Goal: Find specific page/section: Find specific page/section

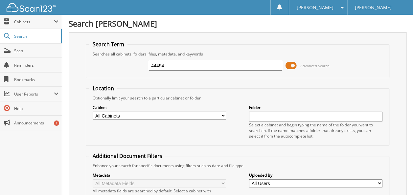
type input "44494"
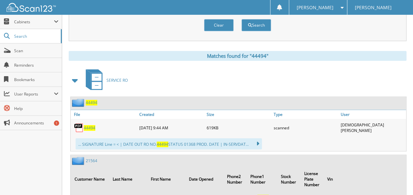
scroll to position [263, 0]
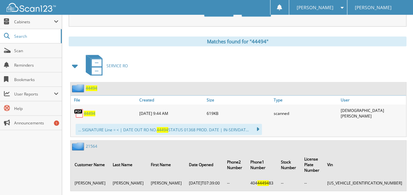
click at [85, 111] on span "44494" at bounding box center [90, 114] width 12 height 6
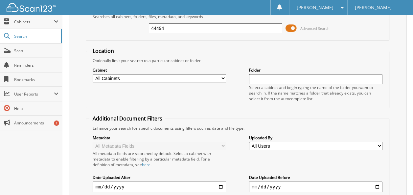
scroll to position [0, 0]
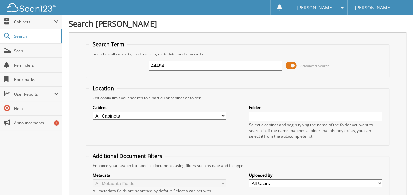
click at [168, 65] on input "44494" at bounding box center [216, 66] width 134 height 10
type input "44994"
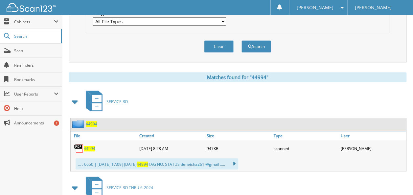
scroll to position [230, 0]
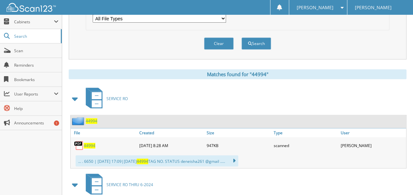
click at [87, 143] on span "44994" at bounding box center [90, 146] width 12 height 6
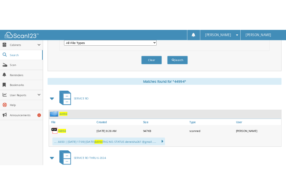
scroll to position [241, 0]
